Goal: Transaction & Acquisition: Purchase product/service

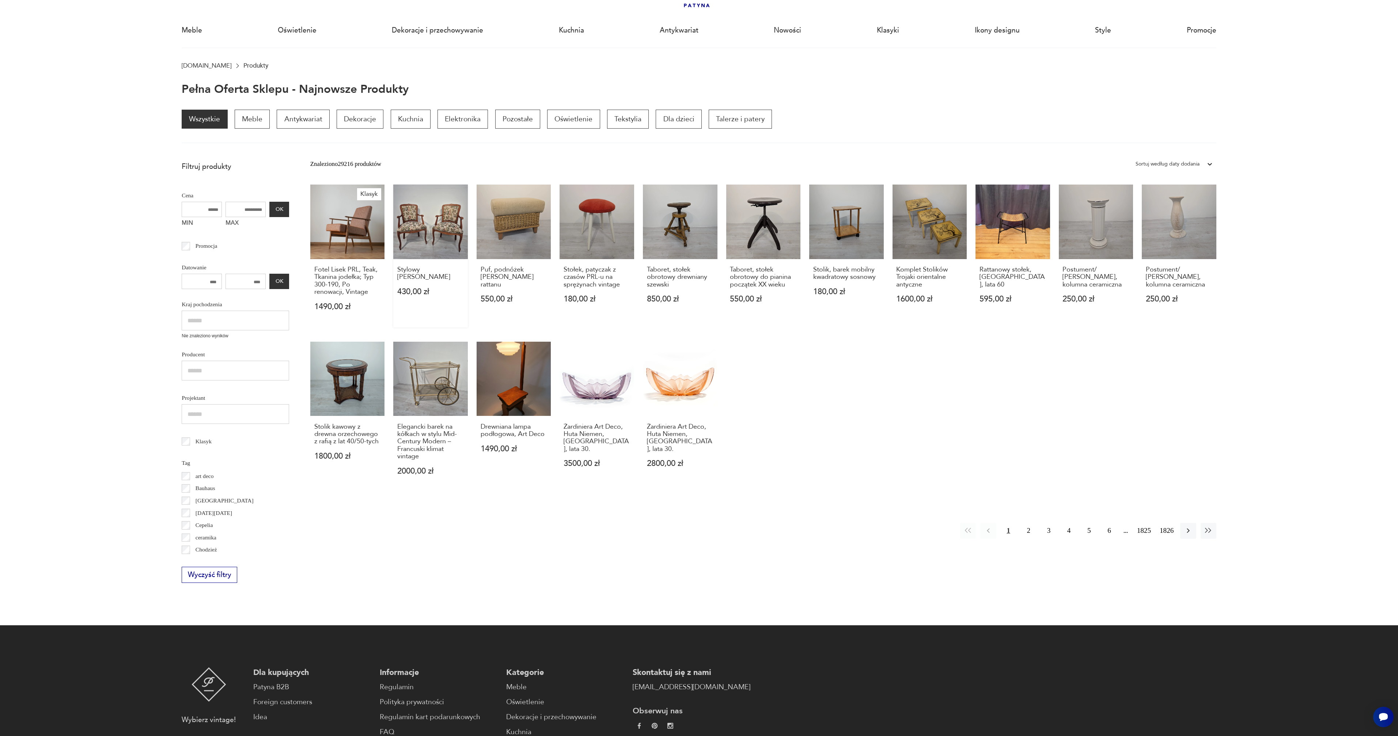
click at [439, 229] on link "Stylowy Fotel [PERSON_NAME] 430,00 zł" at bounding box center [430, 256] width 75 height 143
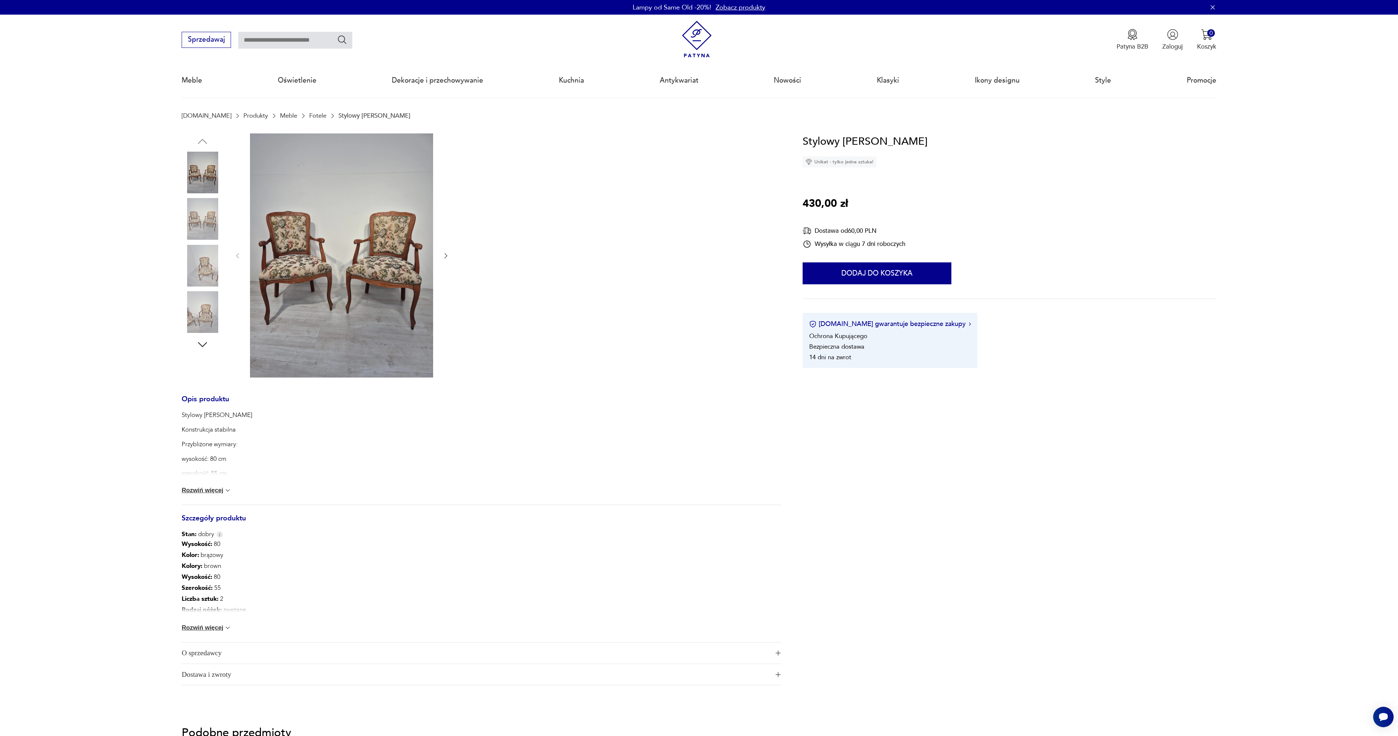
click at [445, 257] on icon "button" at bounding box center [445, 256] width 3 height 5
click at [445, 257] on icon "button" at bounding box center [445, 255] width 7 height 7
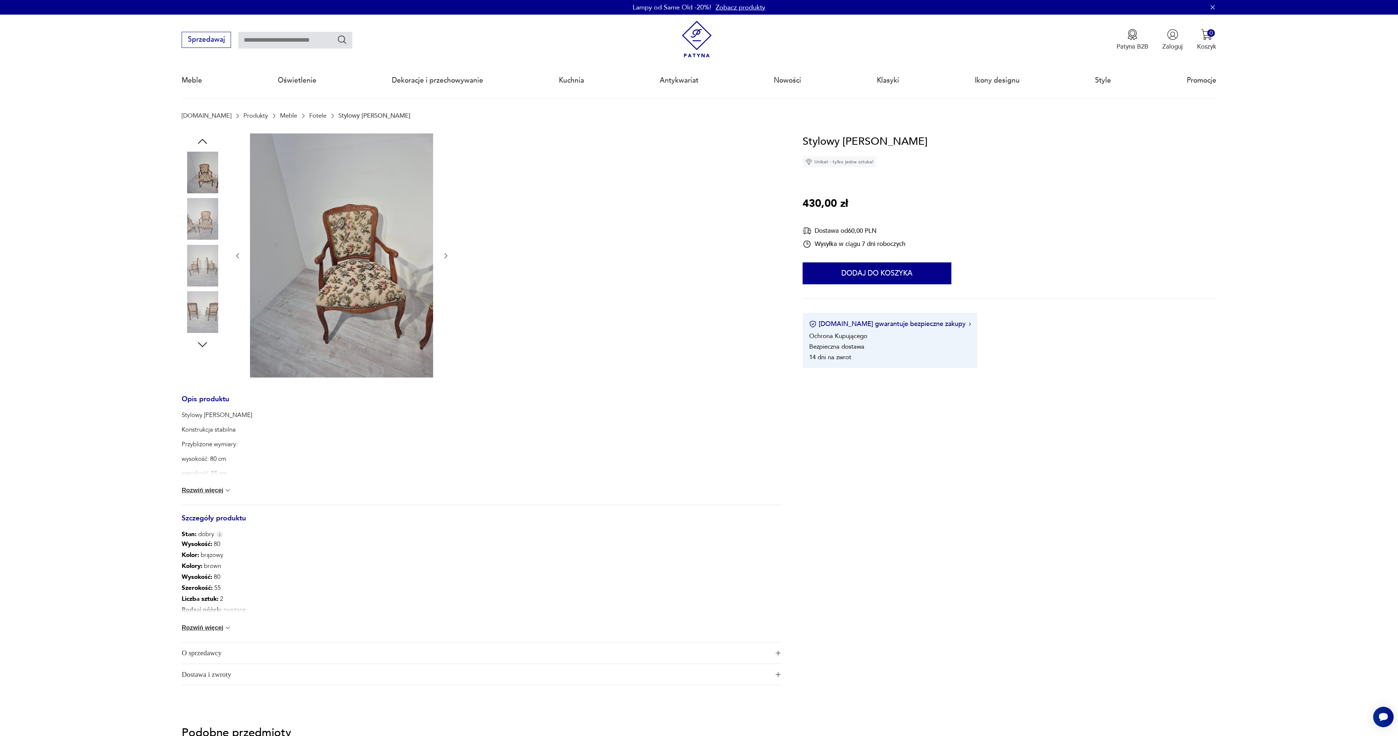
click at [445, 257] on icon "button" at bounding box center [445, 255] width 7 height 7
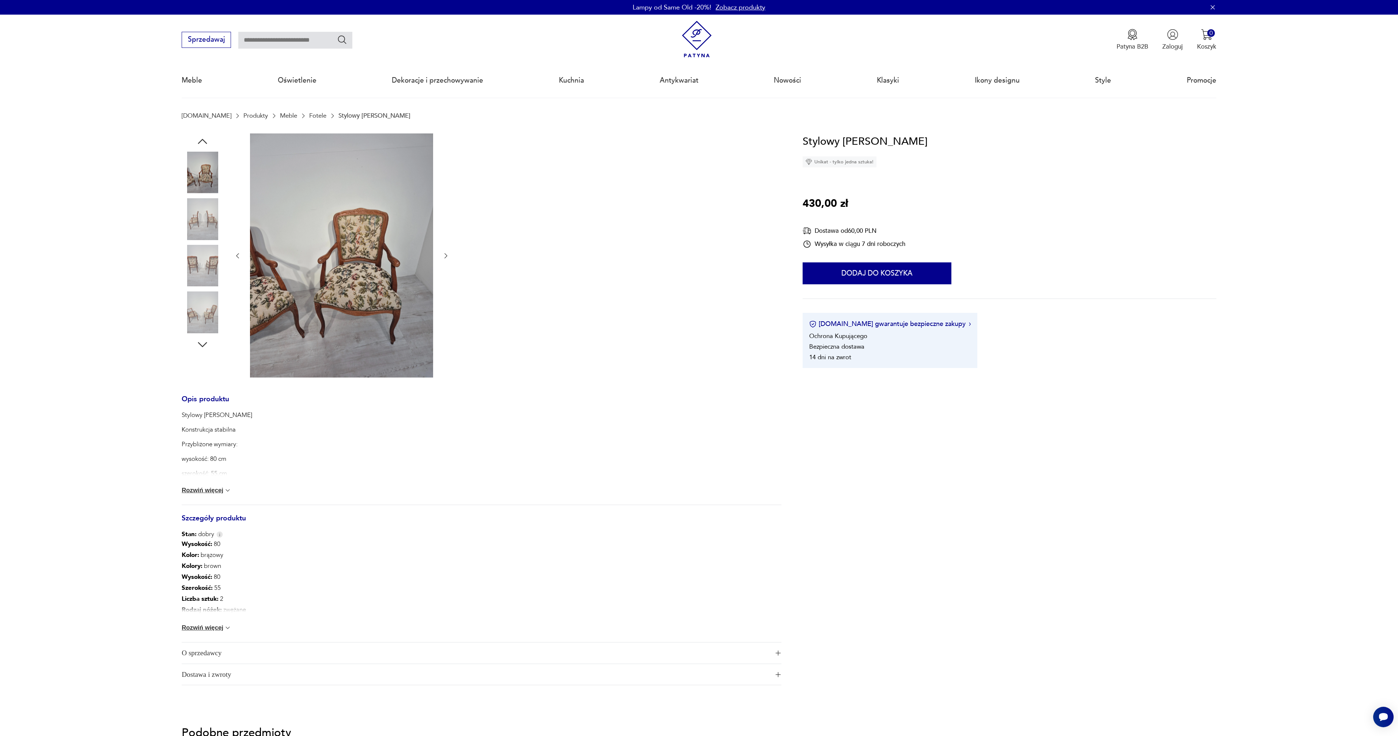
click at [445, 257] on icon "button" at bounding box center [445, 255] width 7 height 7
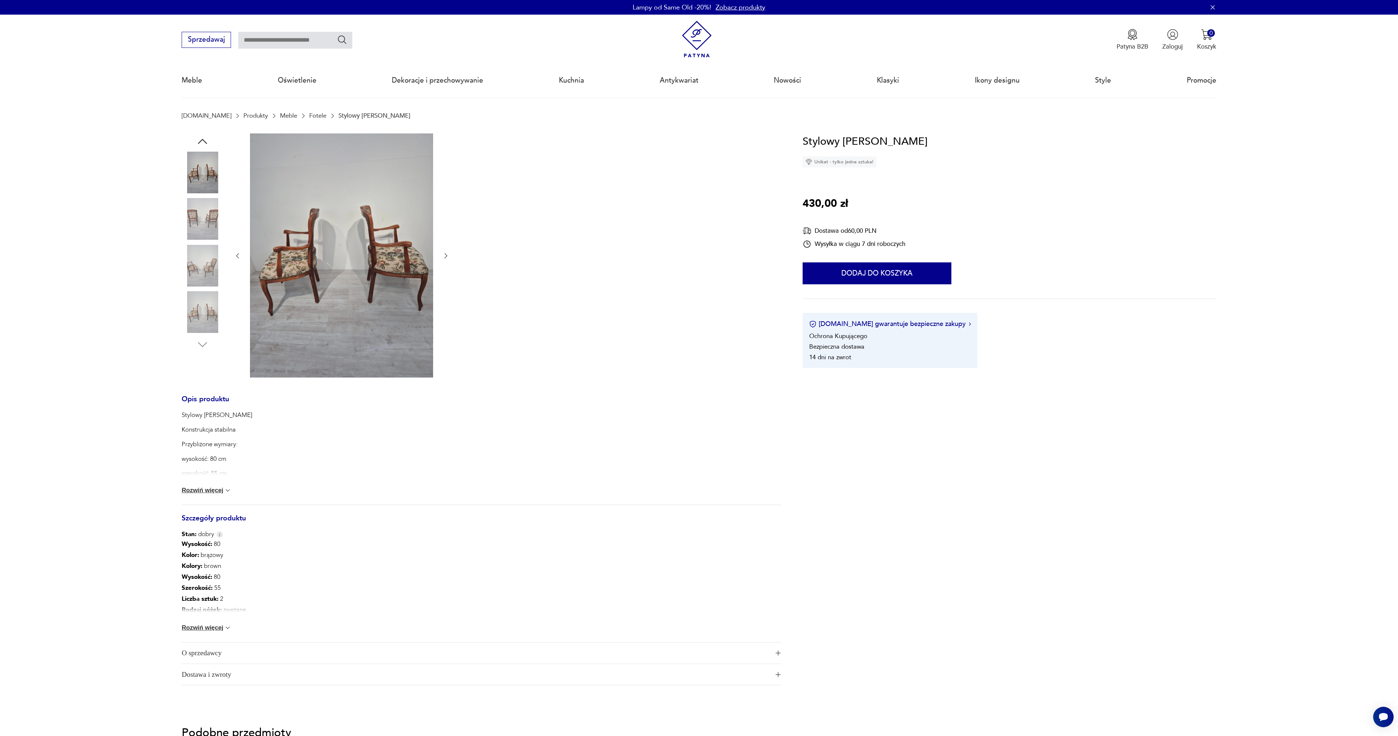
click at [445, 257] on icon "button" at bounding box center [445, 256] width 3 height 5
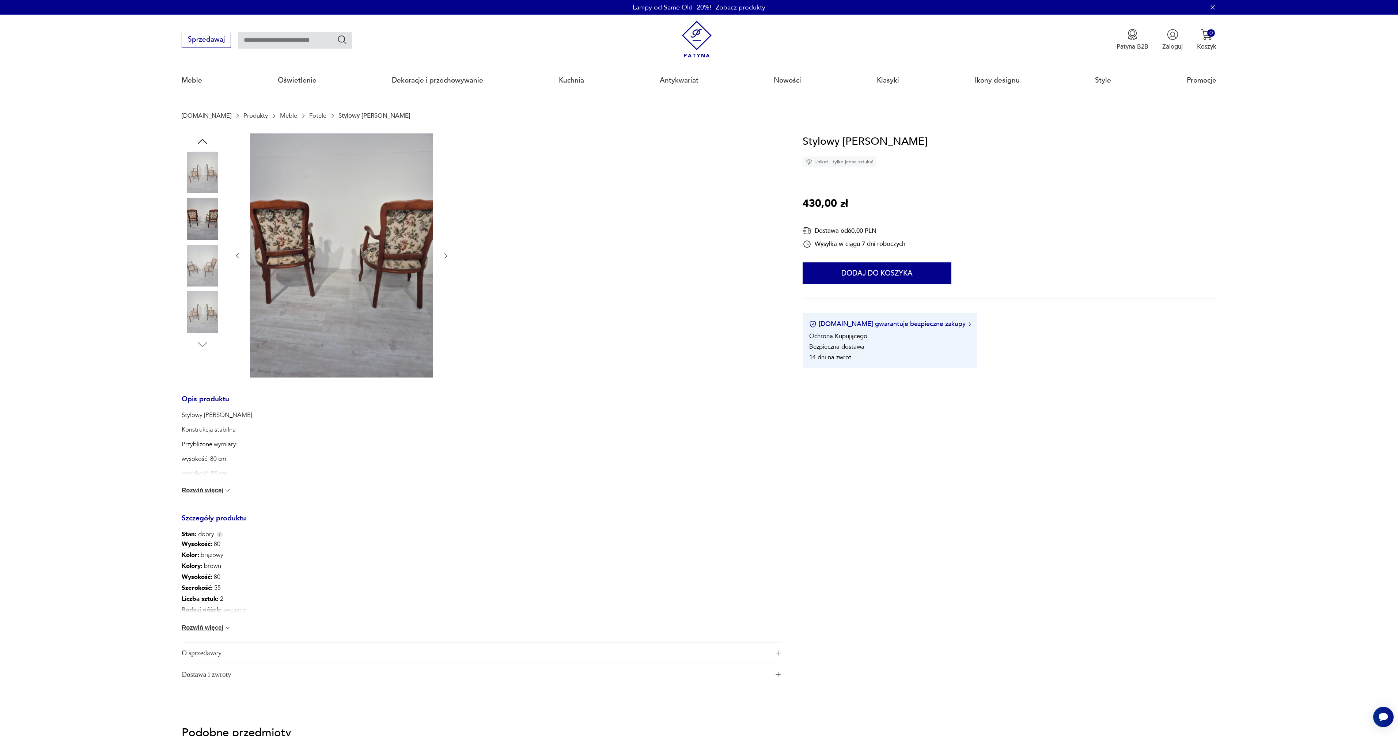
click at [446, 257] on icon "button" at bounding box center [445, 256] width 3 height 5
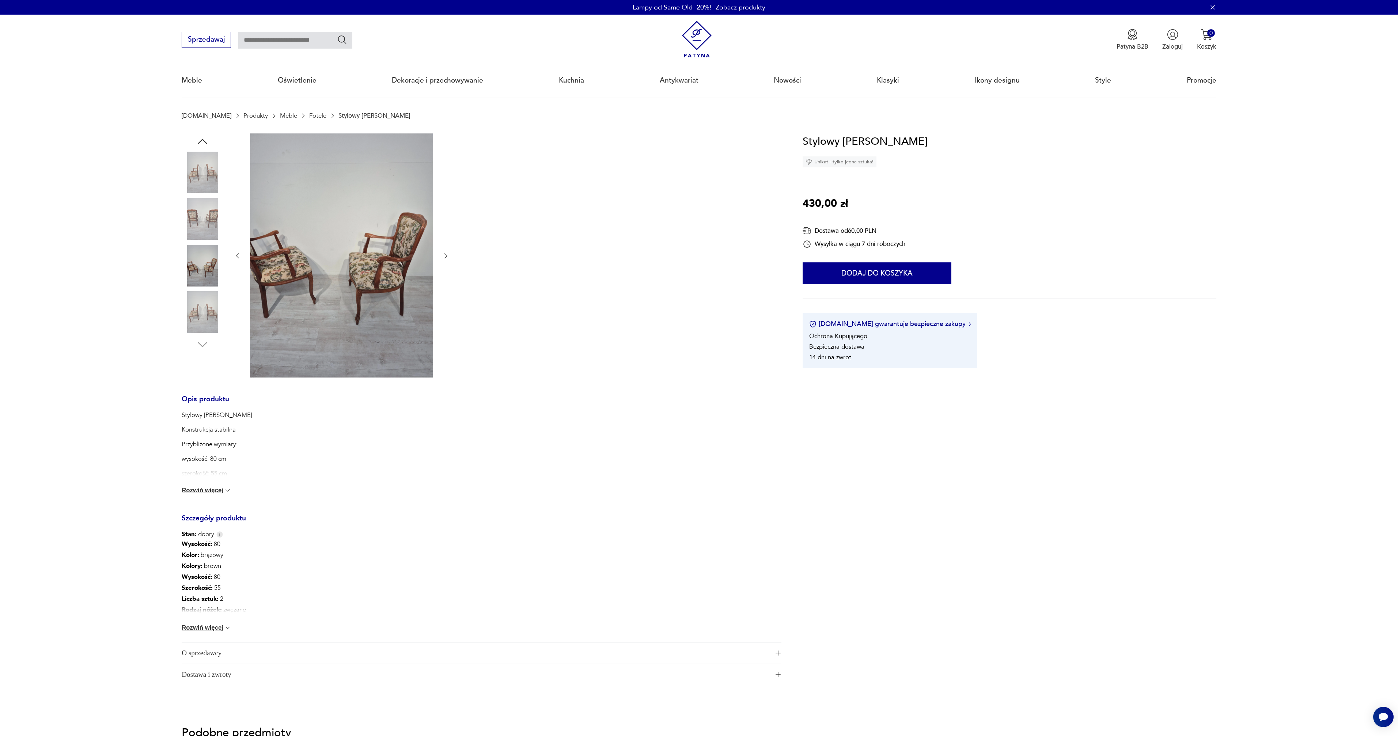
click at [446, 257] on icon "button" at bounding box center [445, 256] width 3 height 5
